Goal: Task Accomplishment & Management: Use online tool/utility

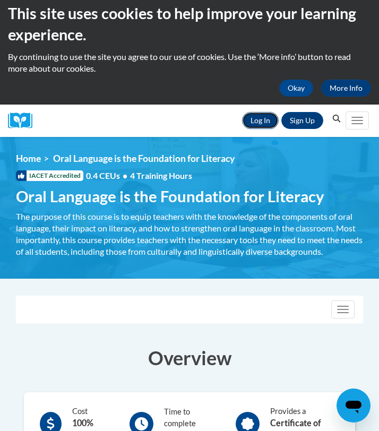
click at [263, 118] on link "Log In" at bounding box center [260, 120] width 37 height 17
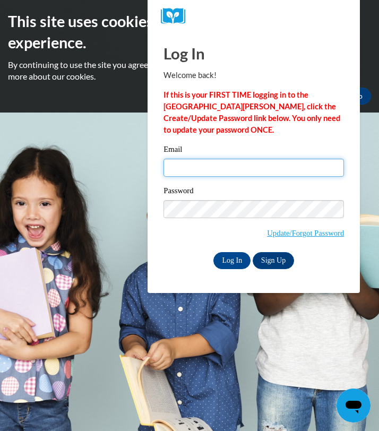
click at [194, 167] on input "Email" at bounding box center [254, 168] width 181 height 18
type input "cnevill5@students.kennesaw.edu"
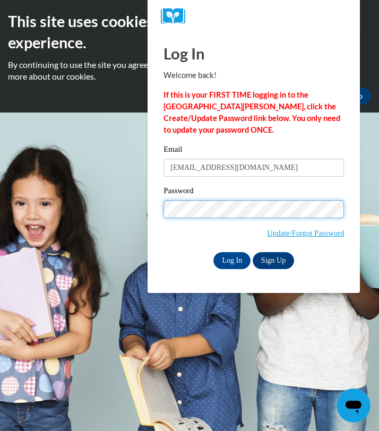
click at [214, 252] on input "Log In" at bounding box center [232, 260] width 37 height 17
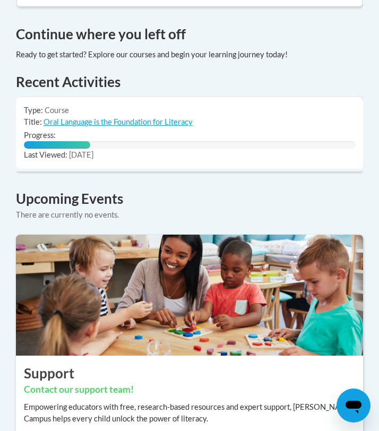
scroll to position [846, 0]
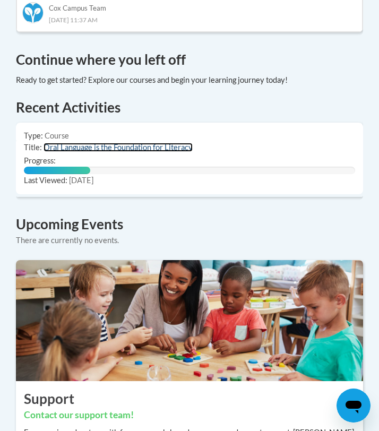
click at [66, 143] on link "Oral Language is the Foundation for Literacy" at bounding box center [118, 147] width 149 height 9
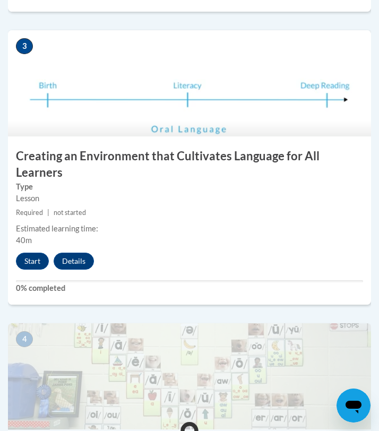
scroll to position [896, 0]
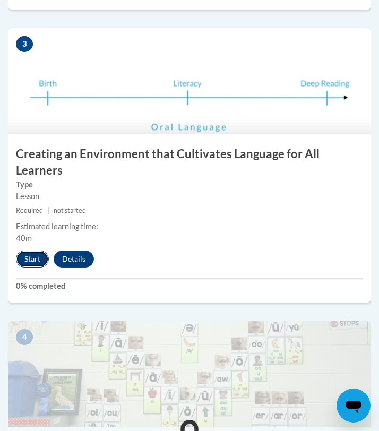
click at [31, 251] on button "Start" at bounding box center [32, 259] width 33 height 17
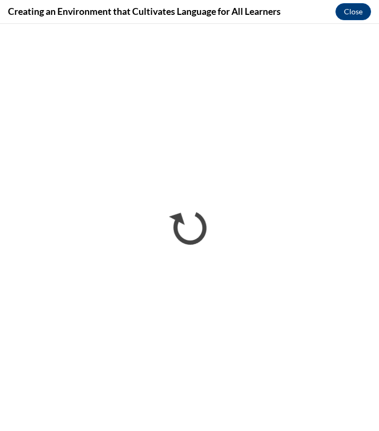
scroll to position [0, 0]
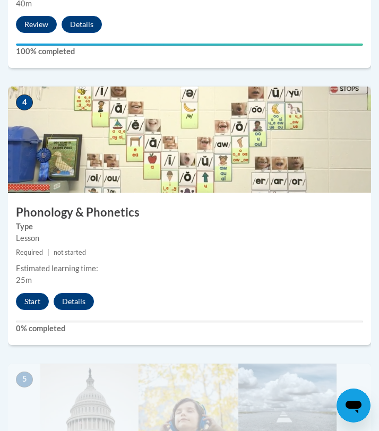
scroll to position [1147, 0]
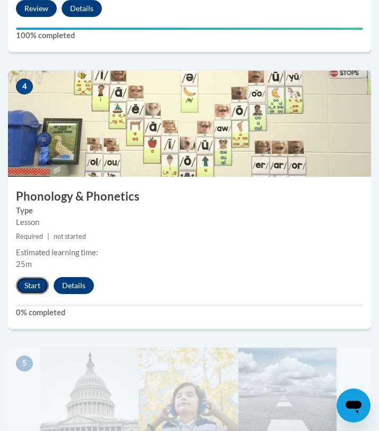
click at [32, 277] on button "Start" at bounding box center [32, 285] width 33 height 17
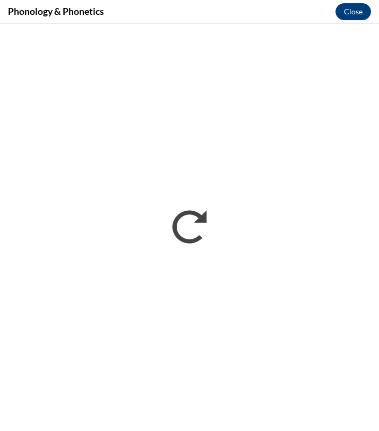
scroll to position [0, 0]
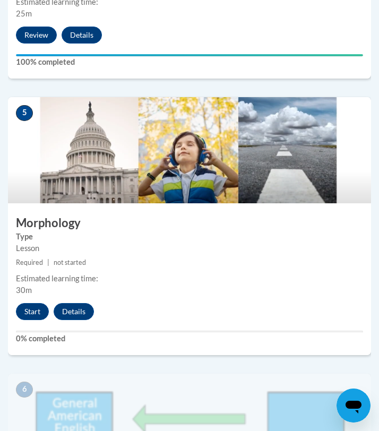
scroll to position [1396, 0]
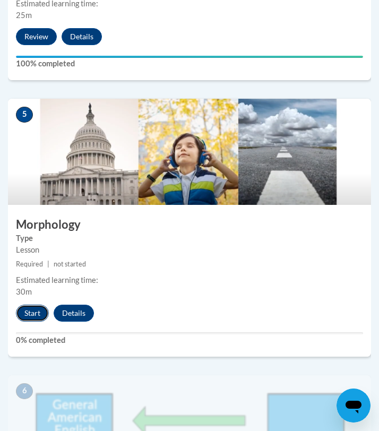
click at [35, 305] on button "Start" at bounding box center [32, 313] width 33 height 17
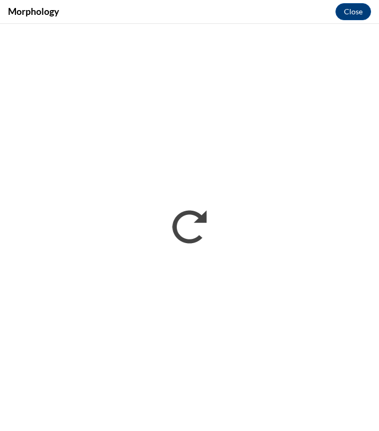
scroll to position [0, 0]
